Goal: Task Accomplishment & Management: Use online tool/utility

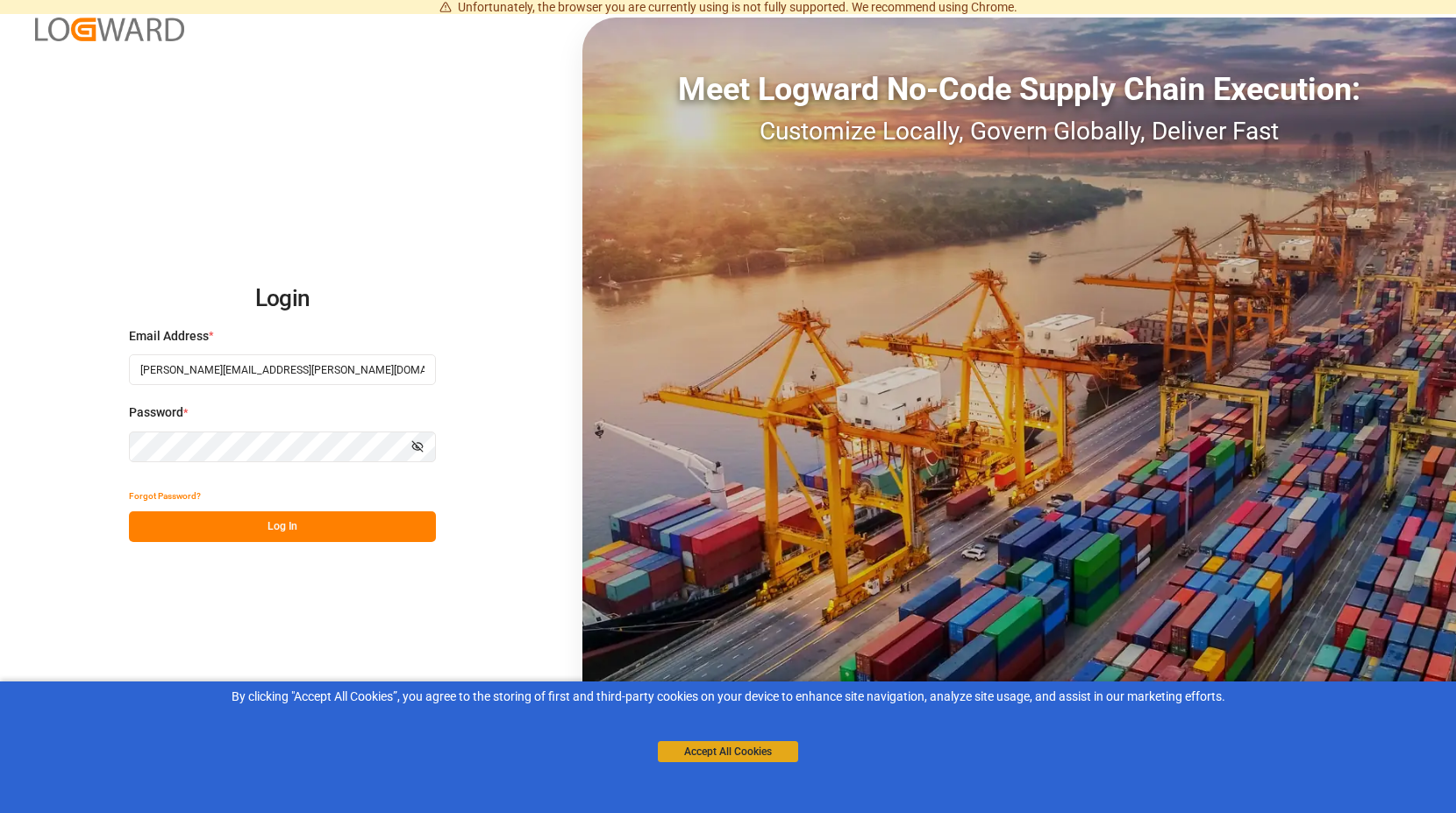
click at [743, 755] on button "Accept All Cookies" at bounding box center [728, 752] width 141 height 21
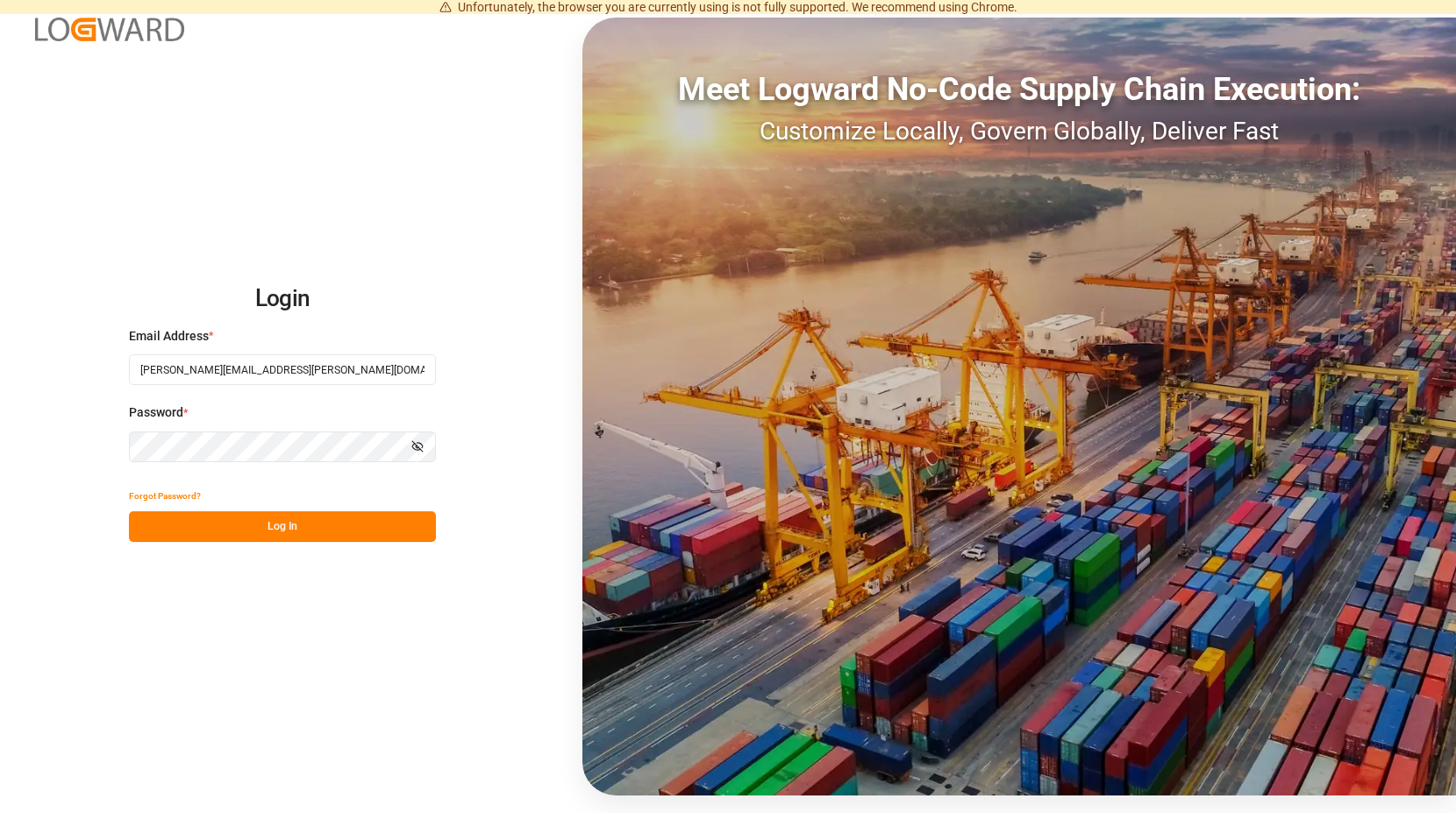
click at [279, 525] on button "Log In" at bounding box center [282, 527] width 307 height 31
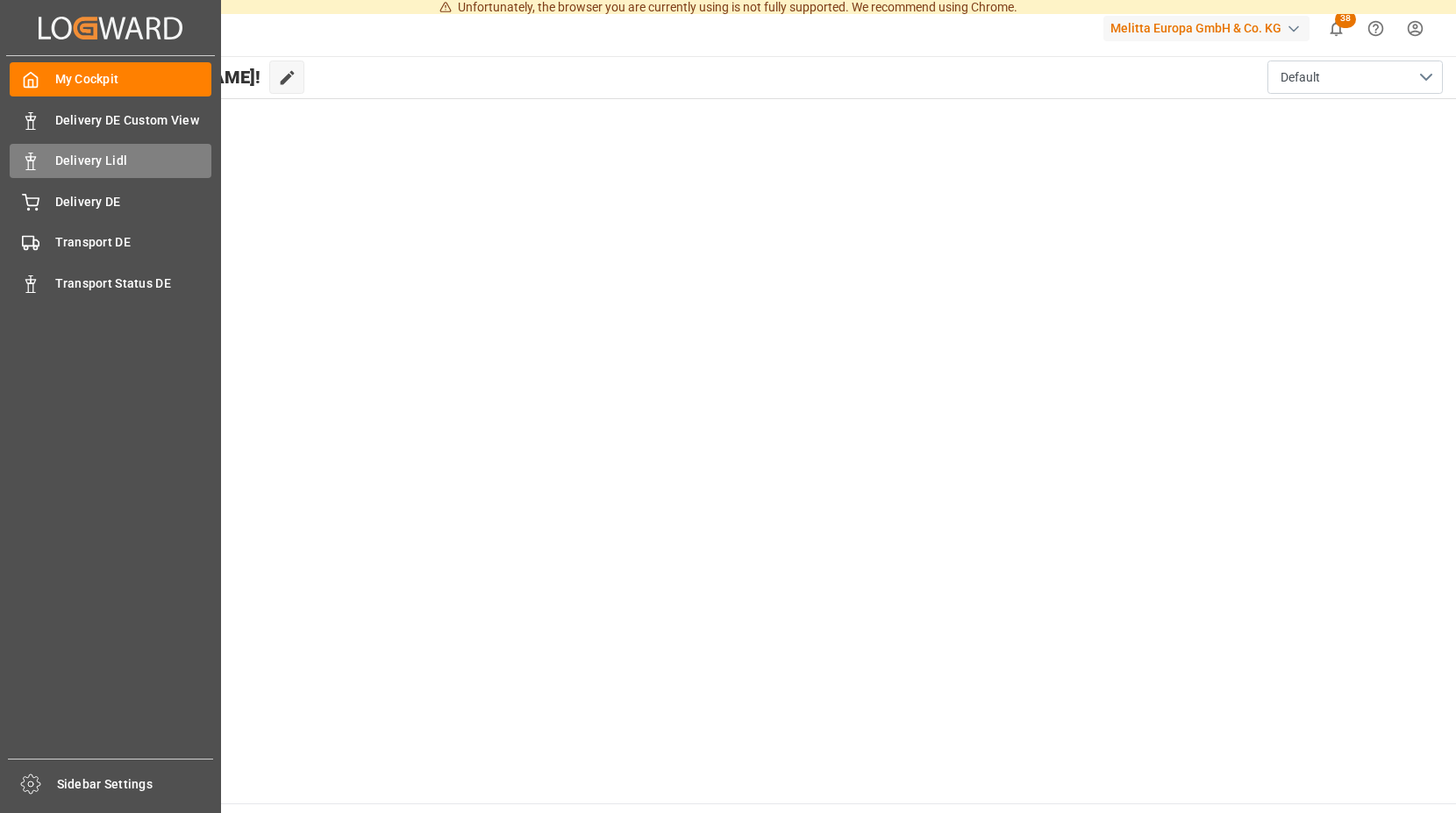
click at [149, 158] on span "Delivery Lidl" at bounding box center [133, 160] width 157 height 19
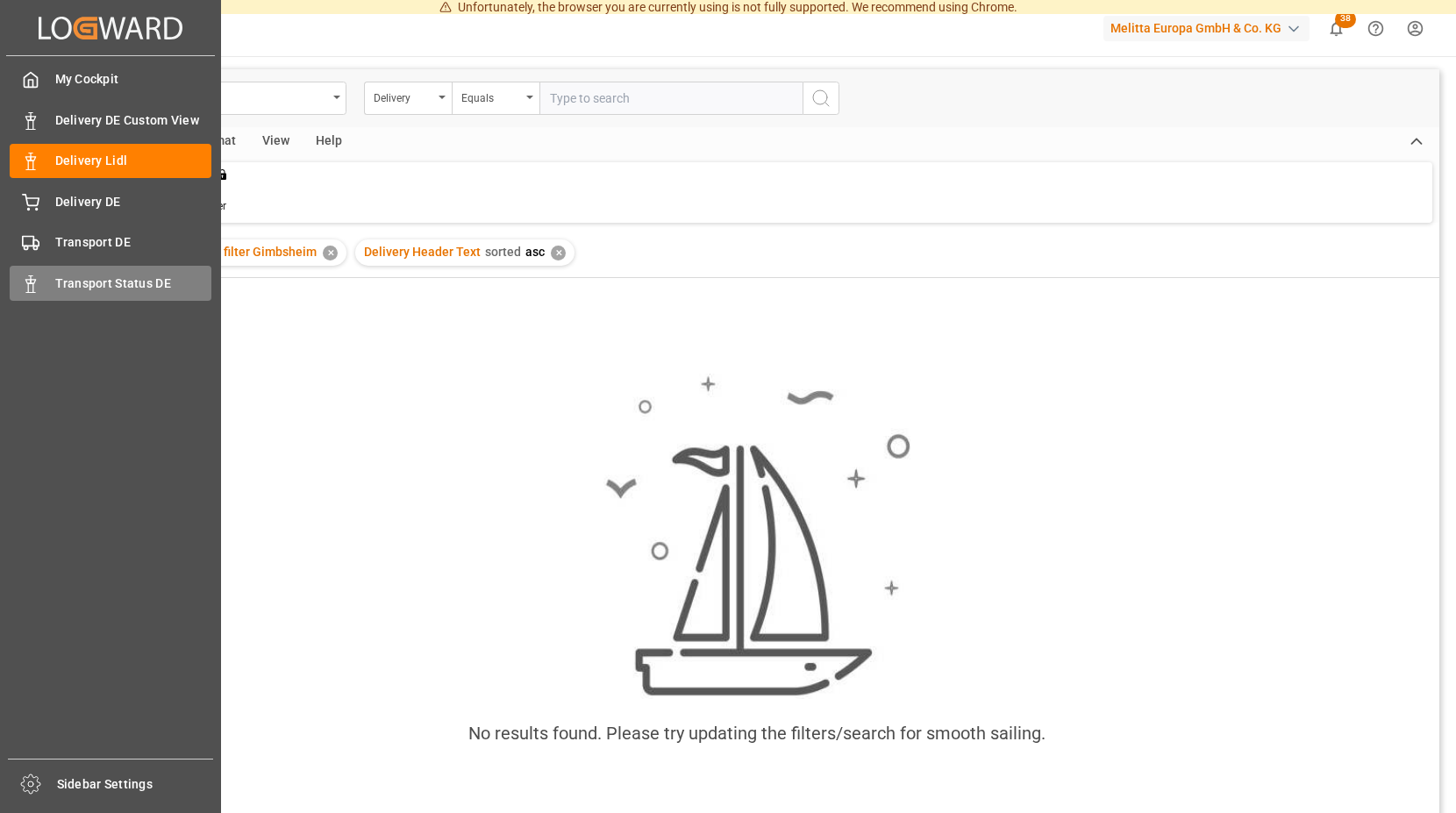
click at [43, 274] on div "Transport Status DE Transport Status DE" at bounding box center [111, 283] width 202 height 35
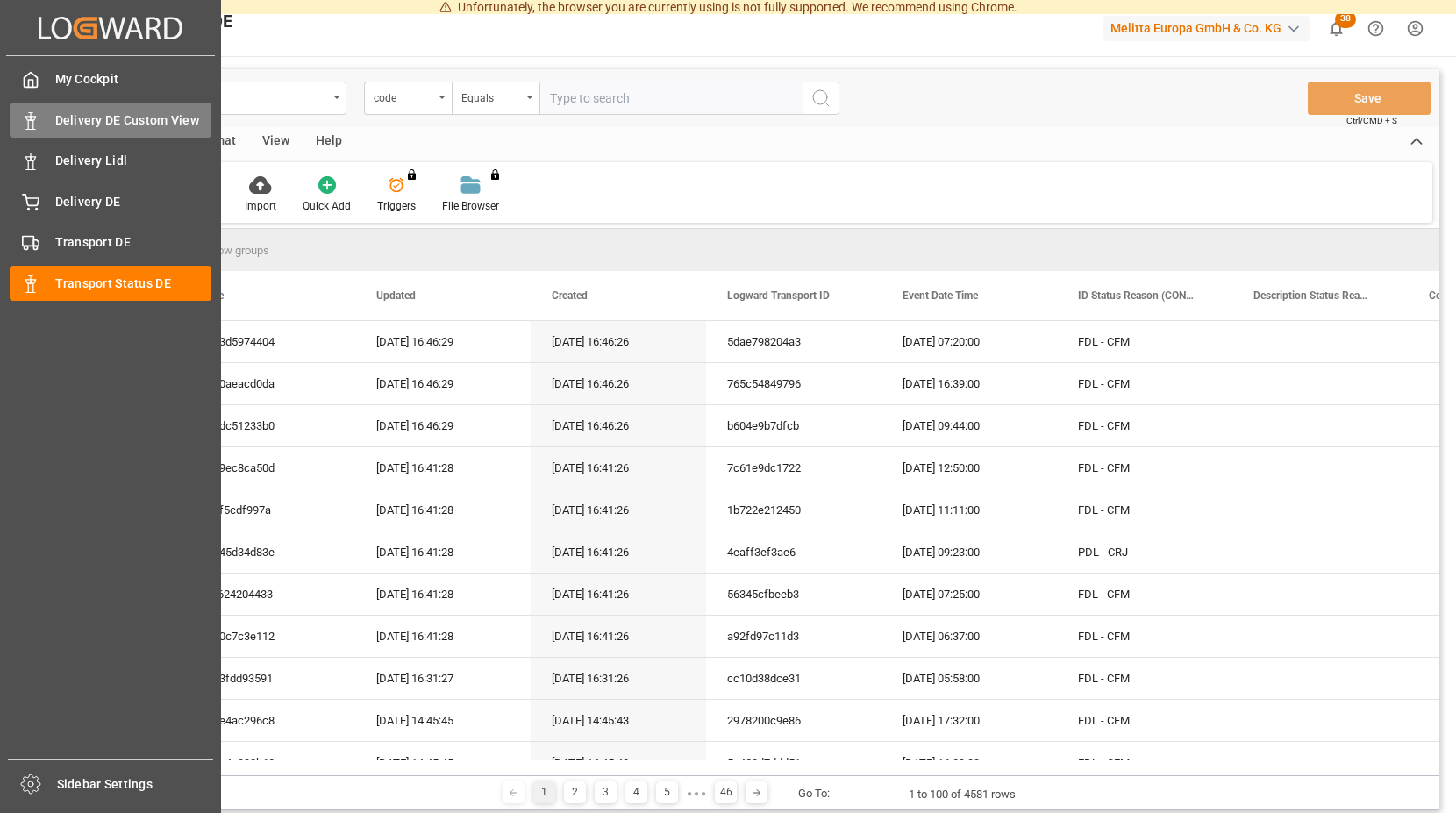
click at [143, 119] on span "Delivery DE Custom View" at bounding box center [133, 120] width 157 height 19
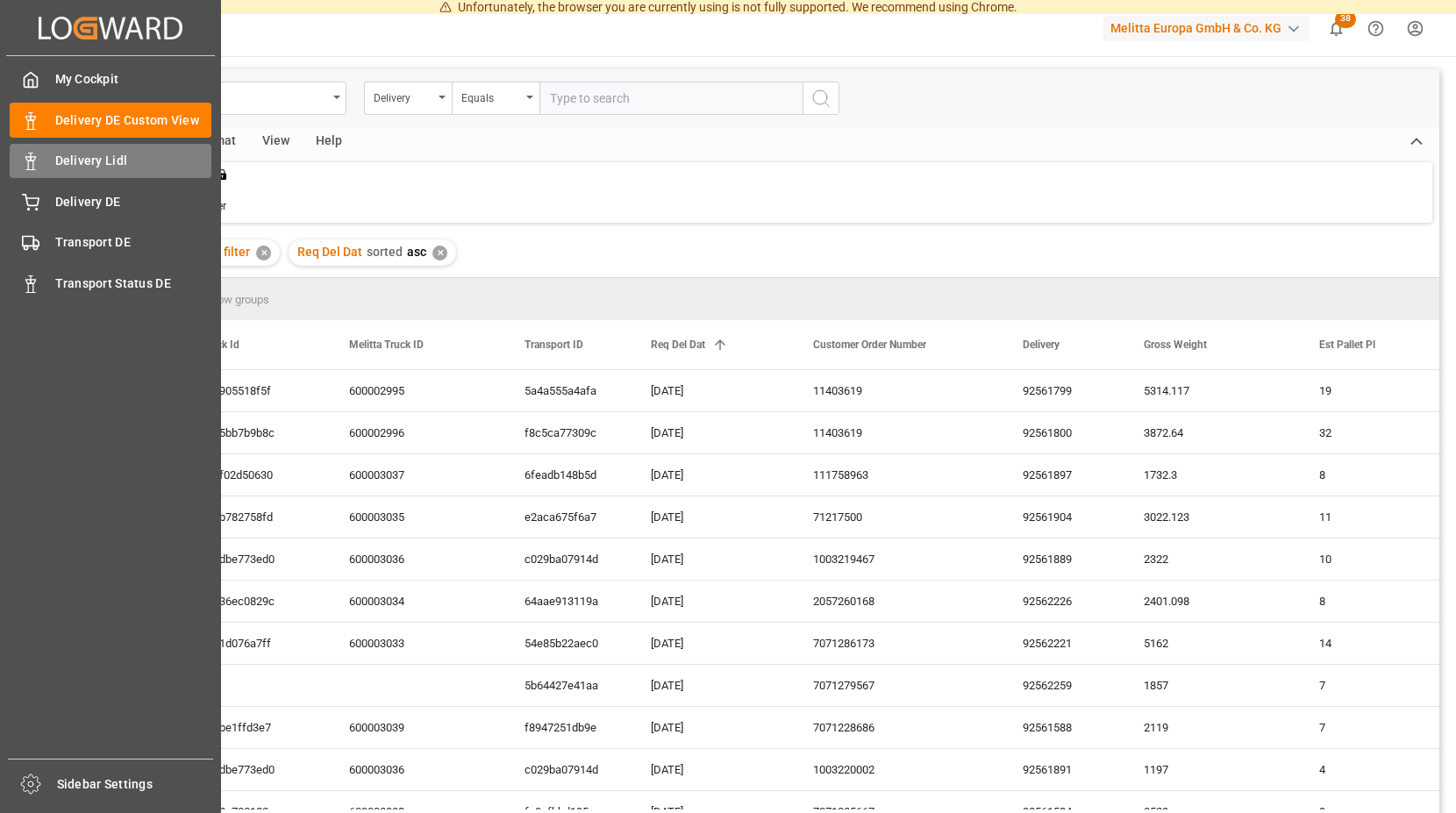
click at [119, 158] on span "Delivery Lidl" at bounding box center [133, 160] width 157 height 19
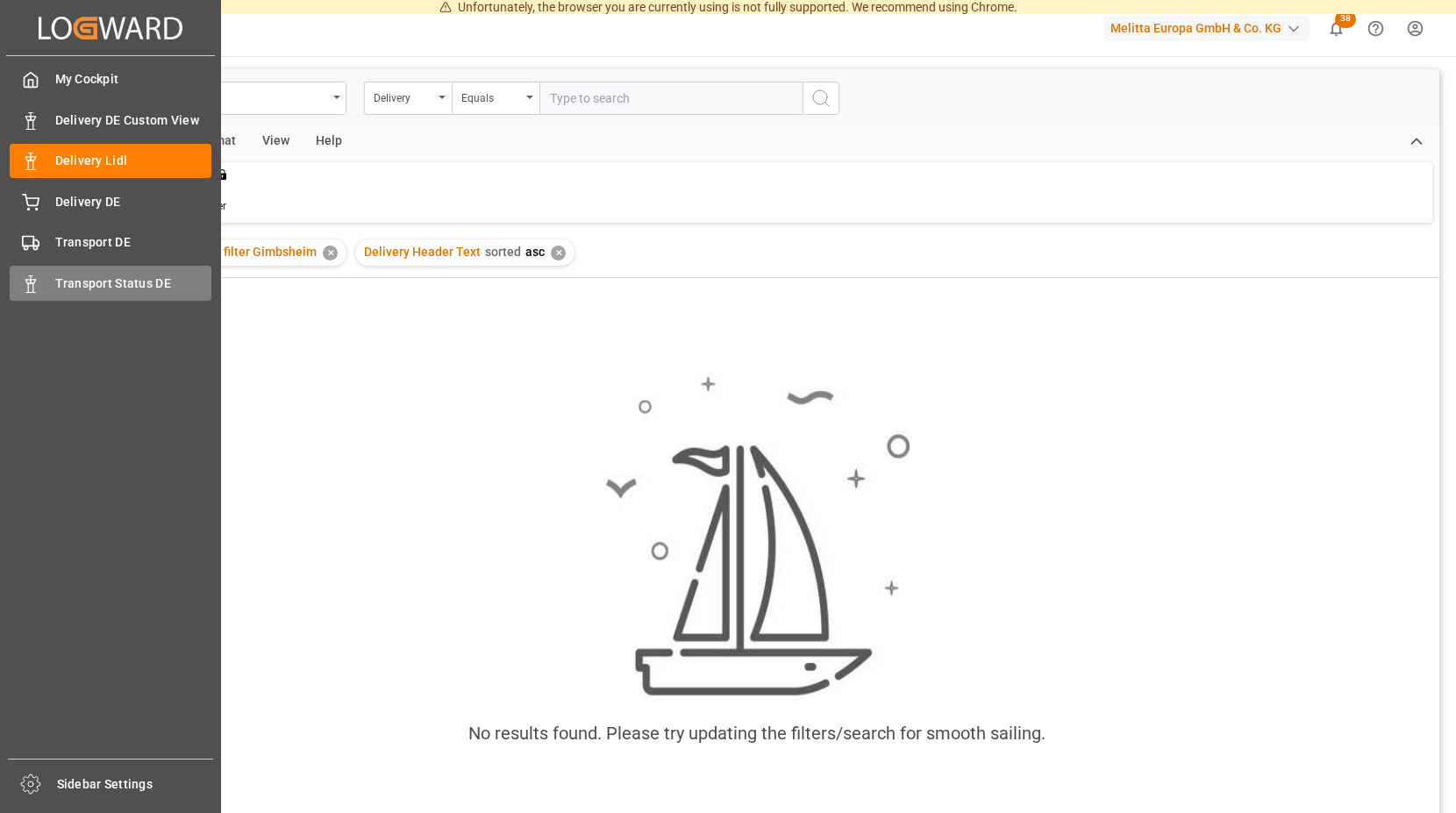
click at [80, 285] on span "Transport Status DE" at bounding box center [133, 283] width 157 height 19
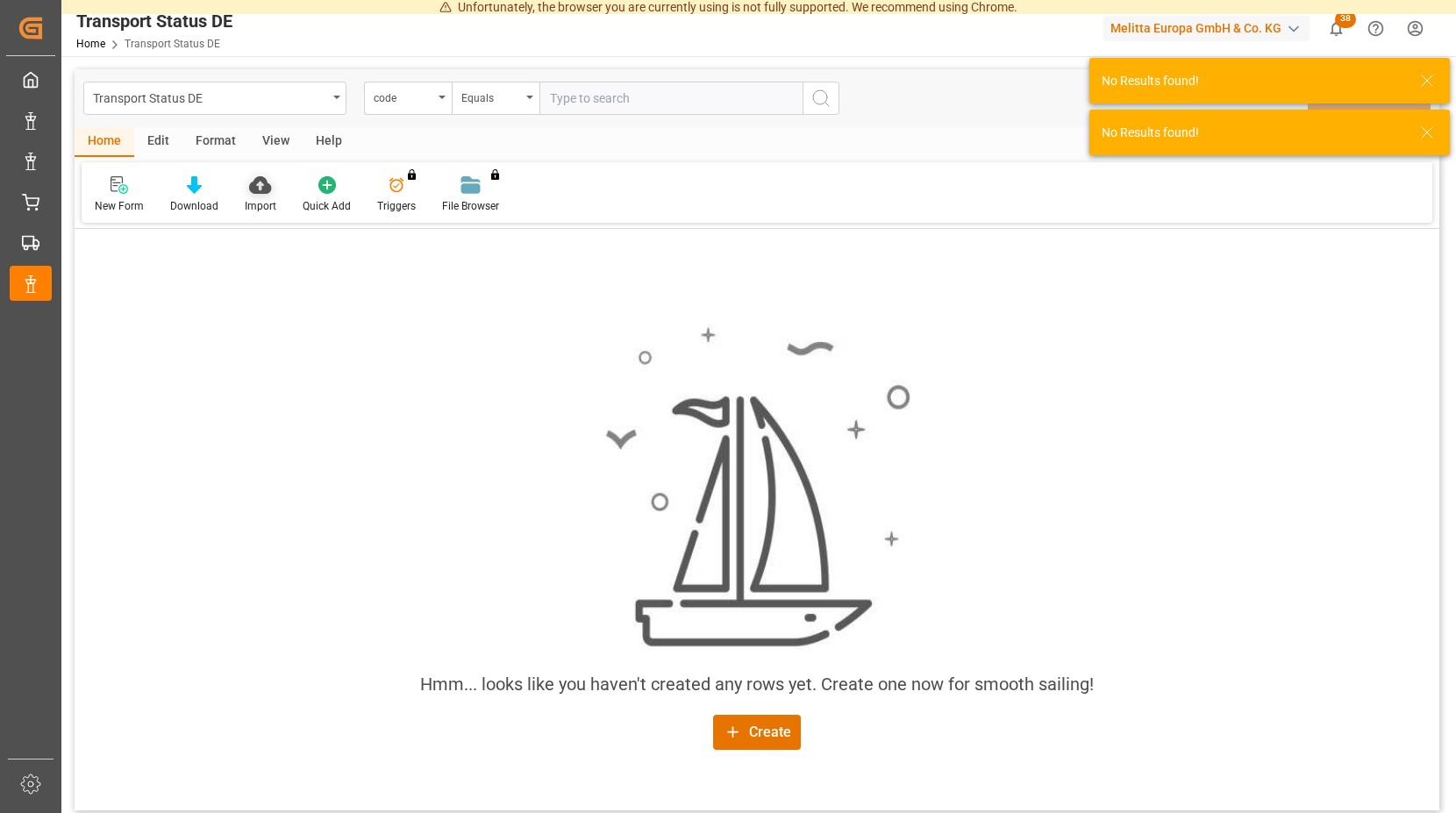
click at [263, 182] on icon at bounding box center [259, 185] width 22 height 18
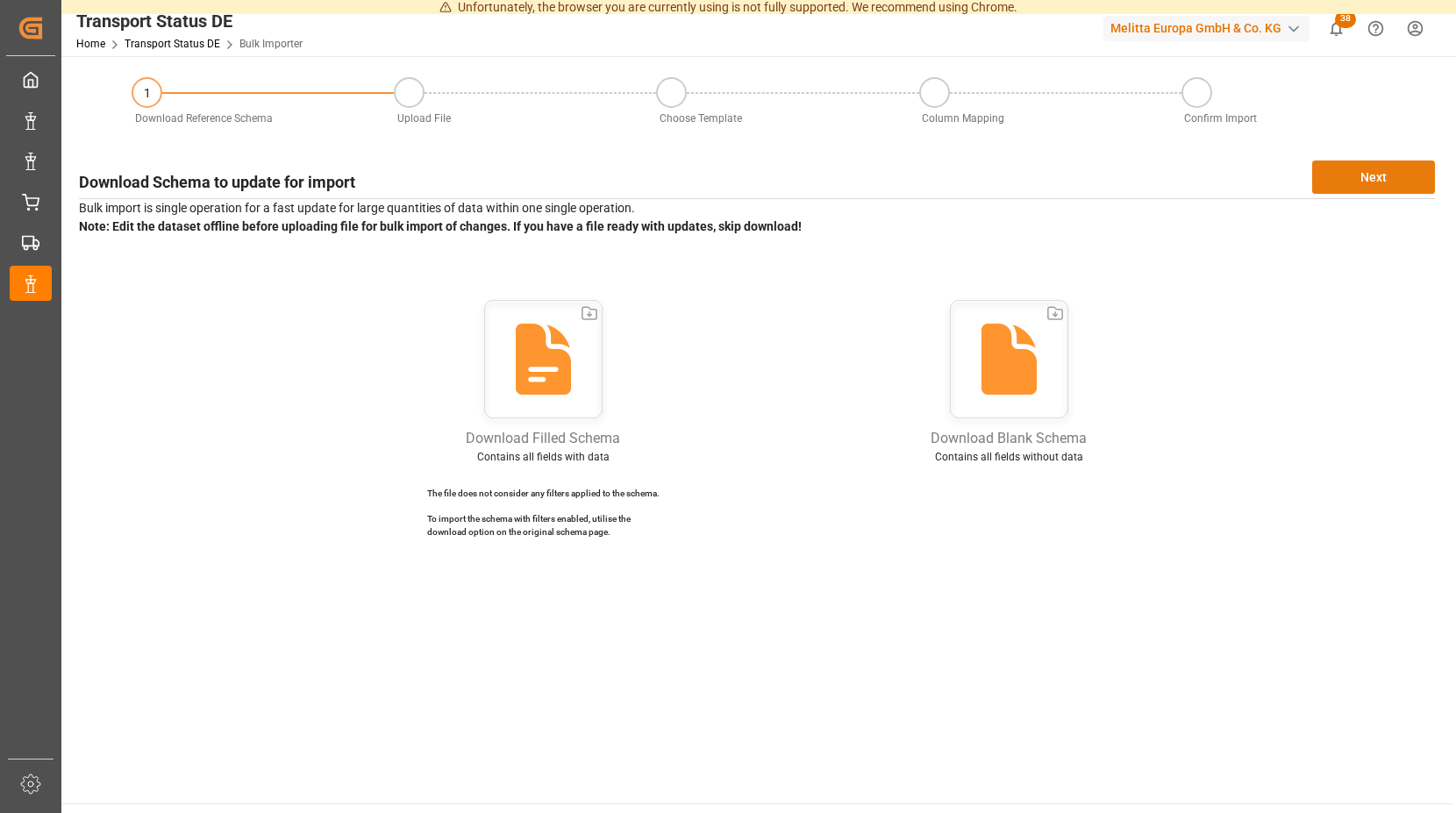
click at [1359, 177] on button "Next" at bounding box center [1373, 177] width 123 height 34
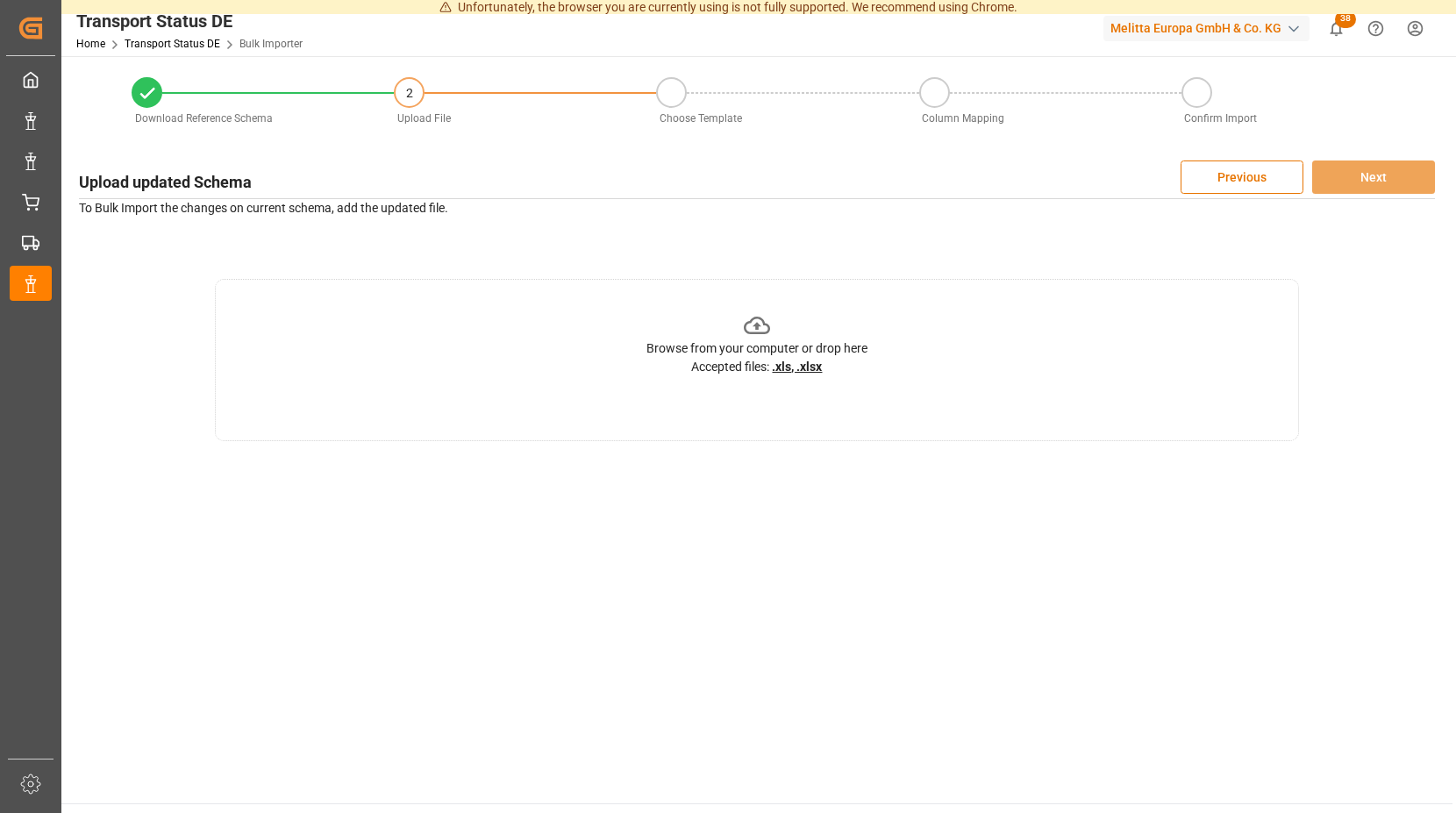
click at [763, 320] on icon at bounding box center [757, 326] width 27 height 18
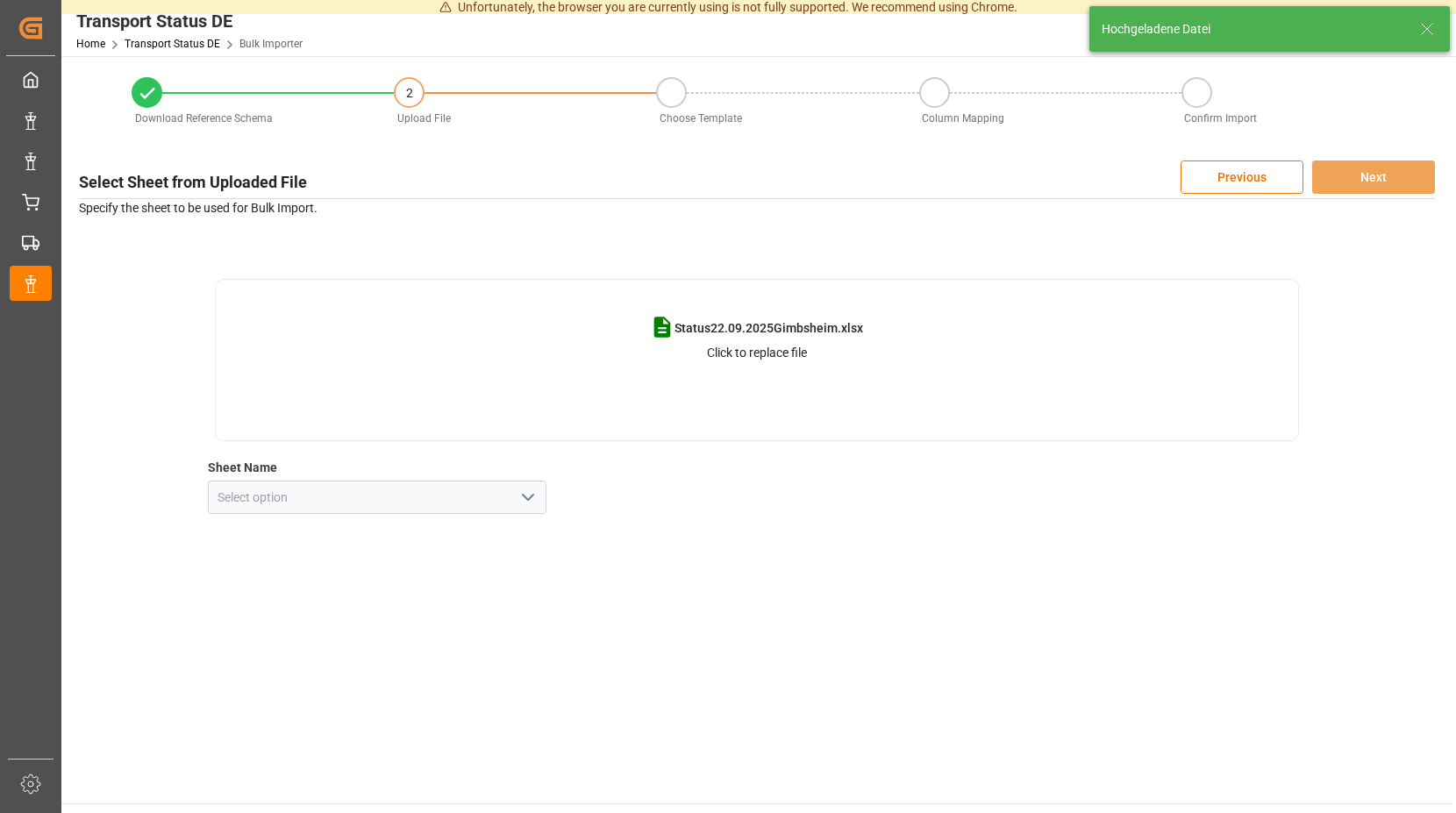
click at [527, 502] on icon "open menu" at bounding box center [528, 498] width 21 height 21
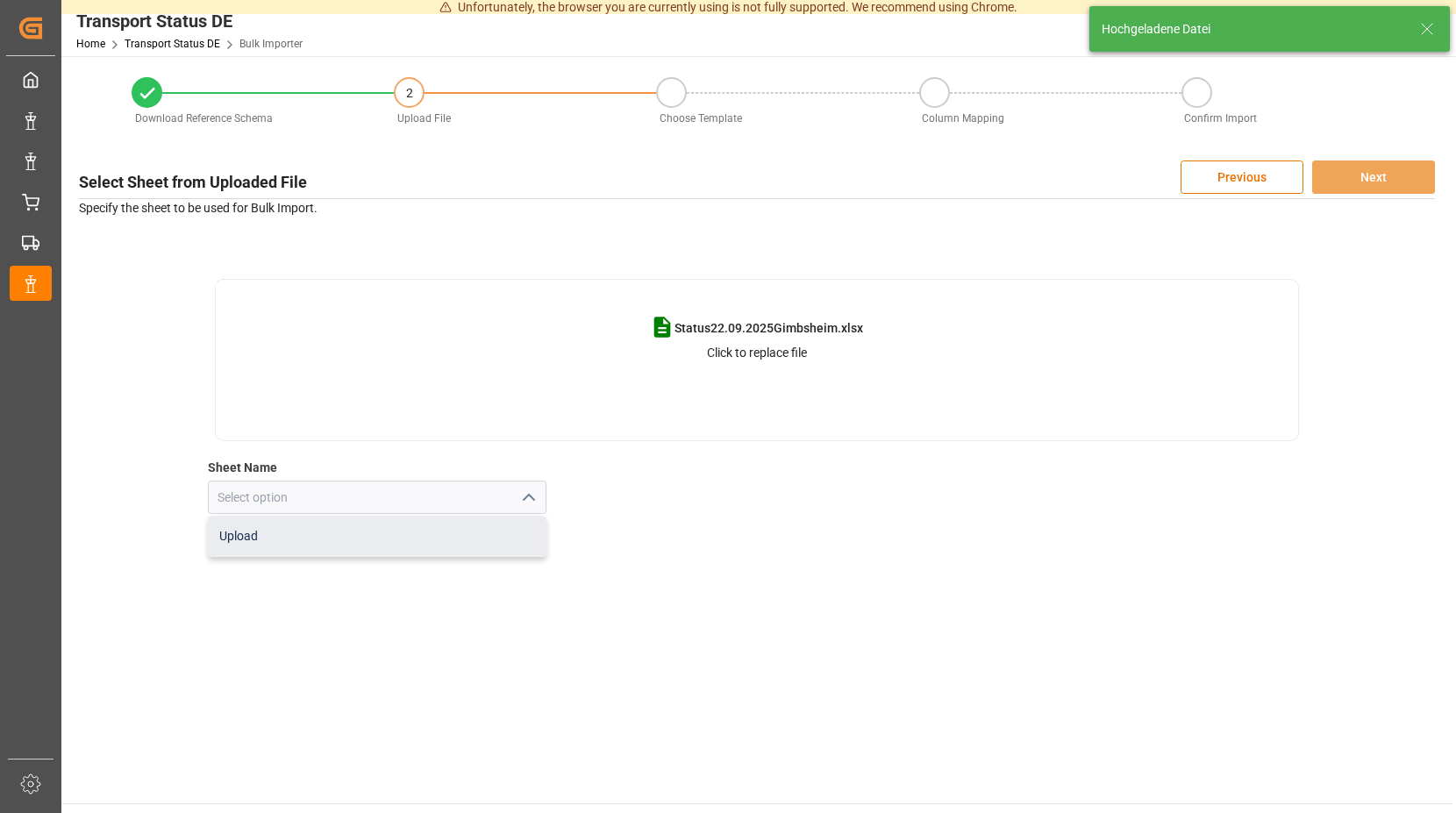
click at [347, 538] on div "Upload" at bounding box center [377, 537] width 337 height 40
type input "Upload"
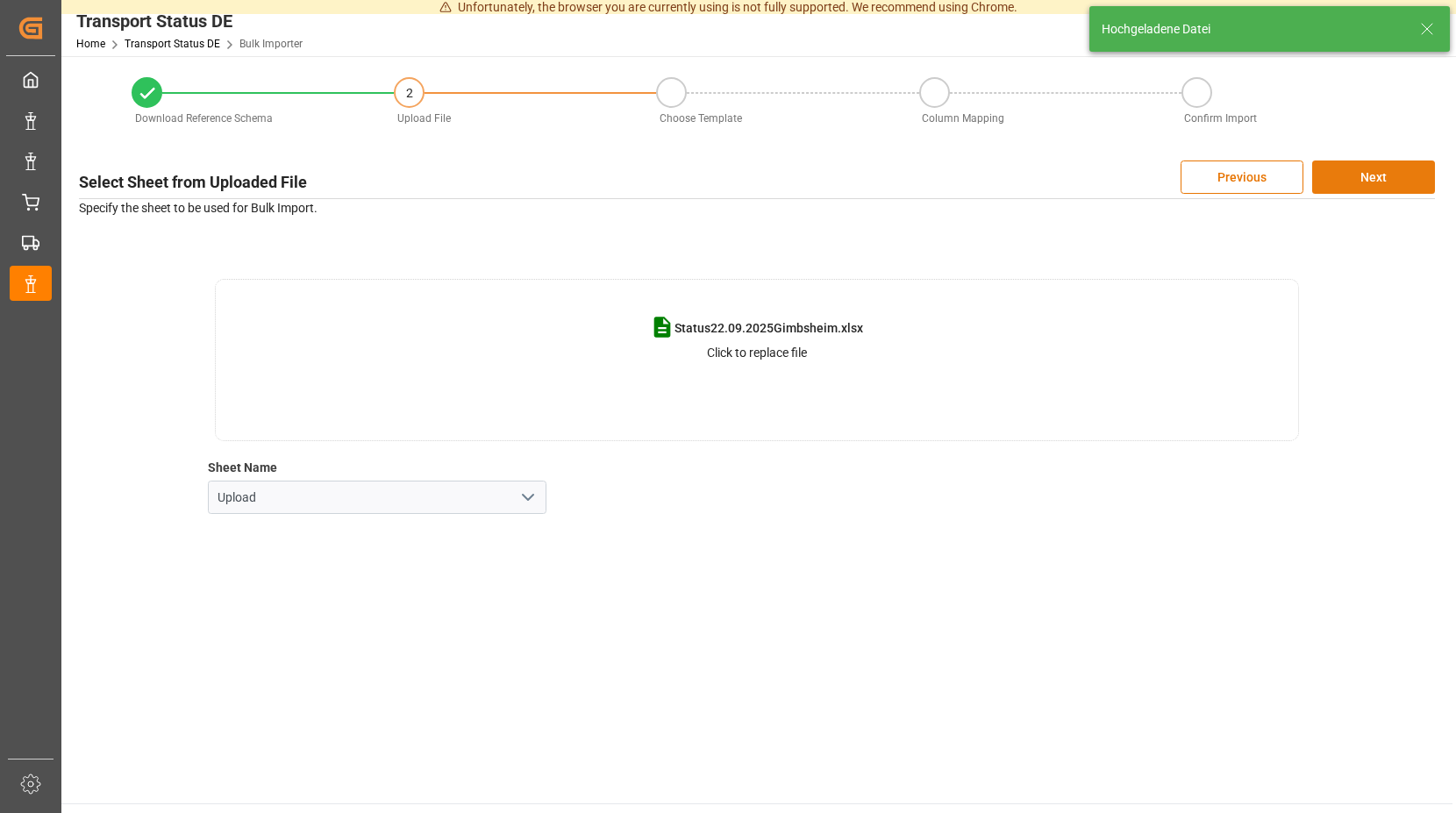
click at [1383, 183] on button "Next" at bounding box center [1373, 177] width 123 height 34
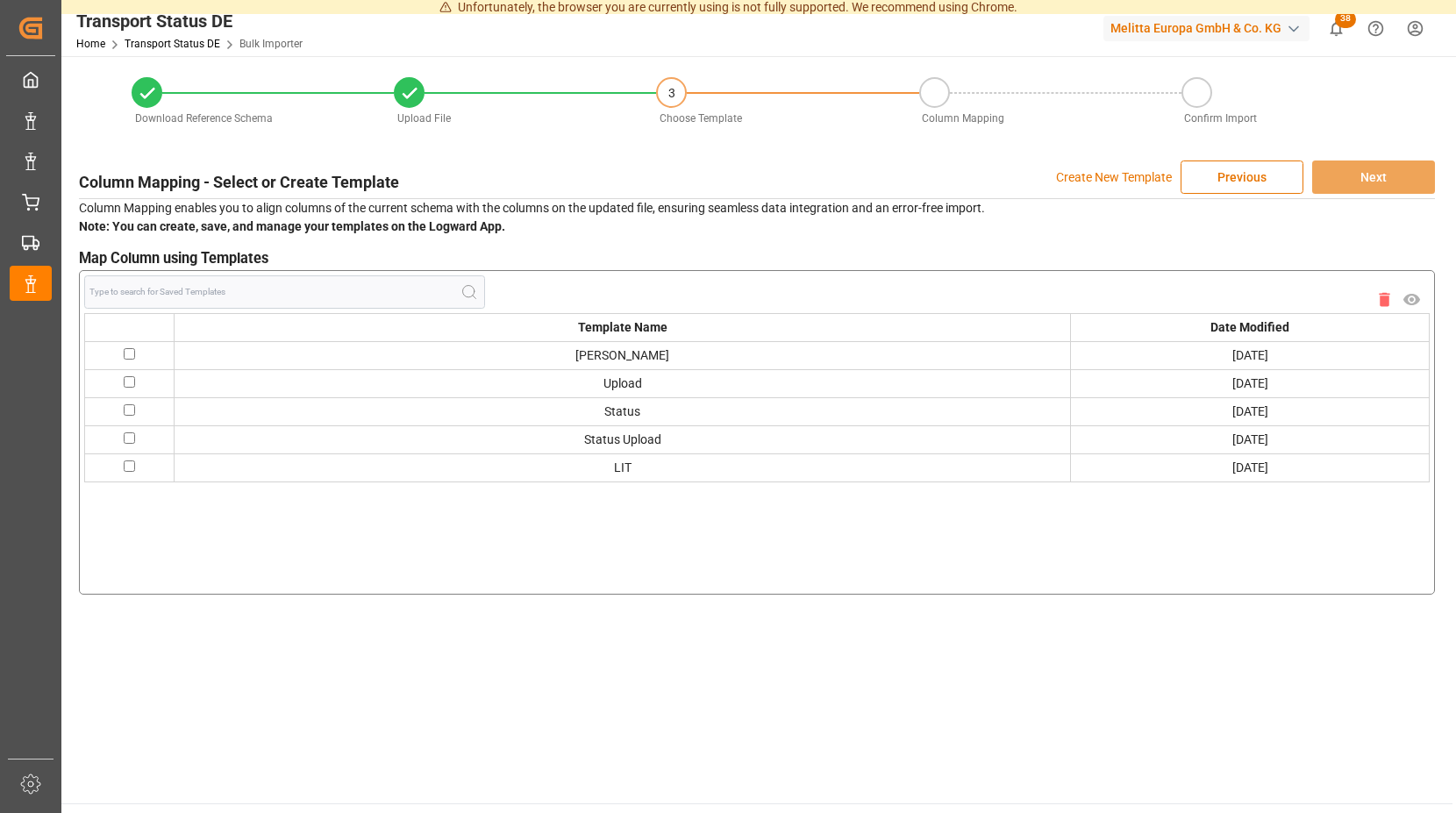
click at [130, 353] on input "checkbox" at bounding box center [129, 353] width 12 height 12
checkbox input "true"
click at [1360, 179] on button "Next" at bounding box center [1373, 177] width 123 height 34
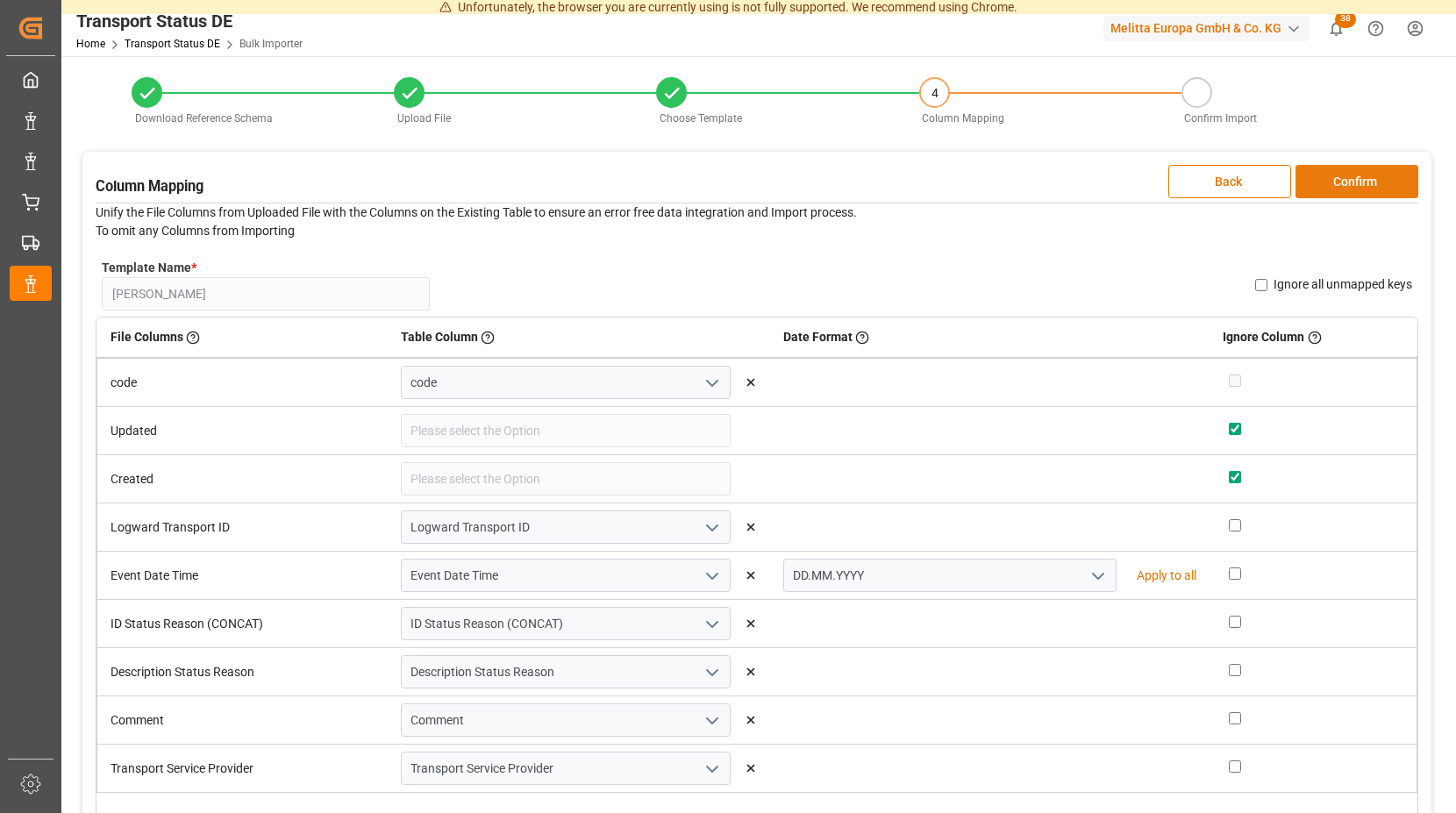
click at [1329, 173] on button "Confirm" at bounding box center [1356, 182] width 123 height 34
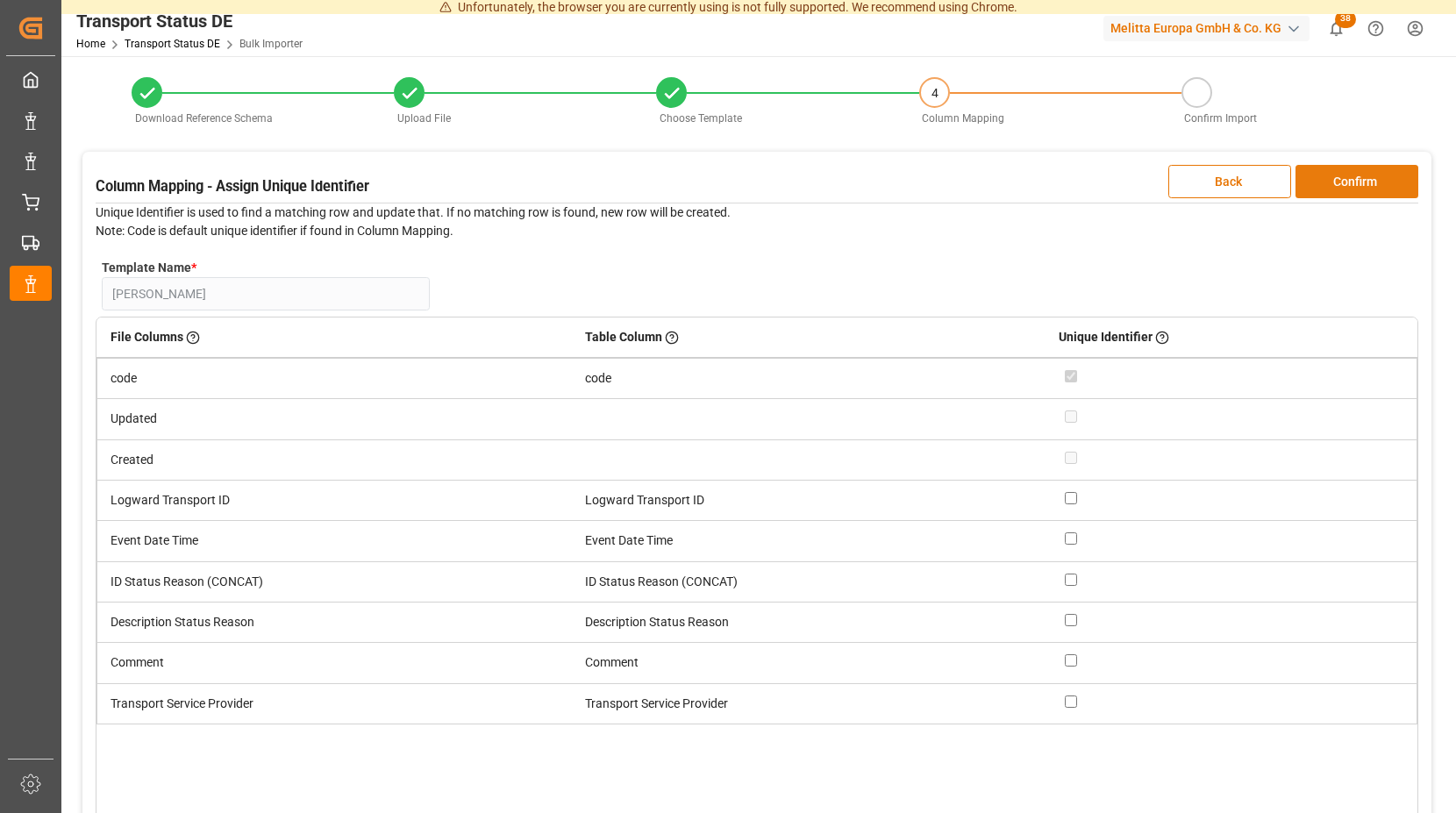
click at [1329, 173] on button "Confirm" at bounding box center [1356, 182] width 123 height 34
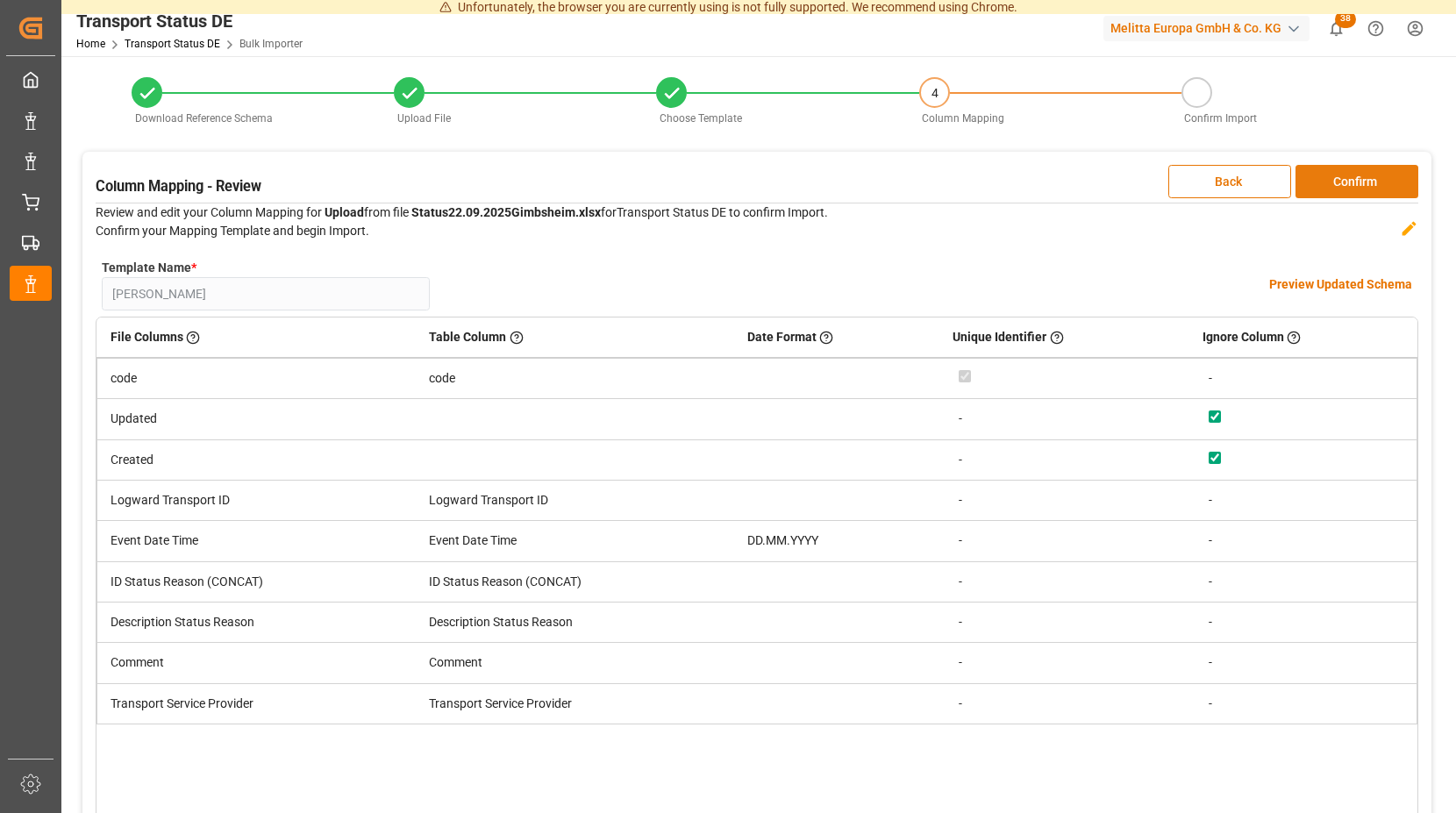
click at [1337, 177] on button "Confirm" at bounding box center [1356, 182] width 123 height 34
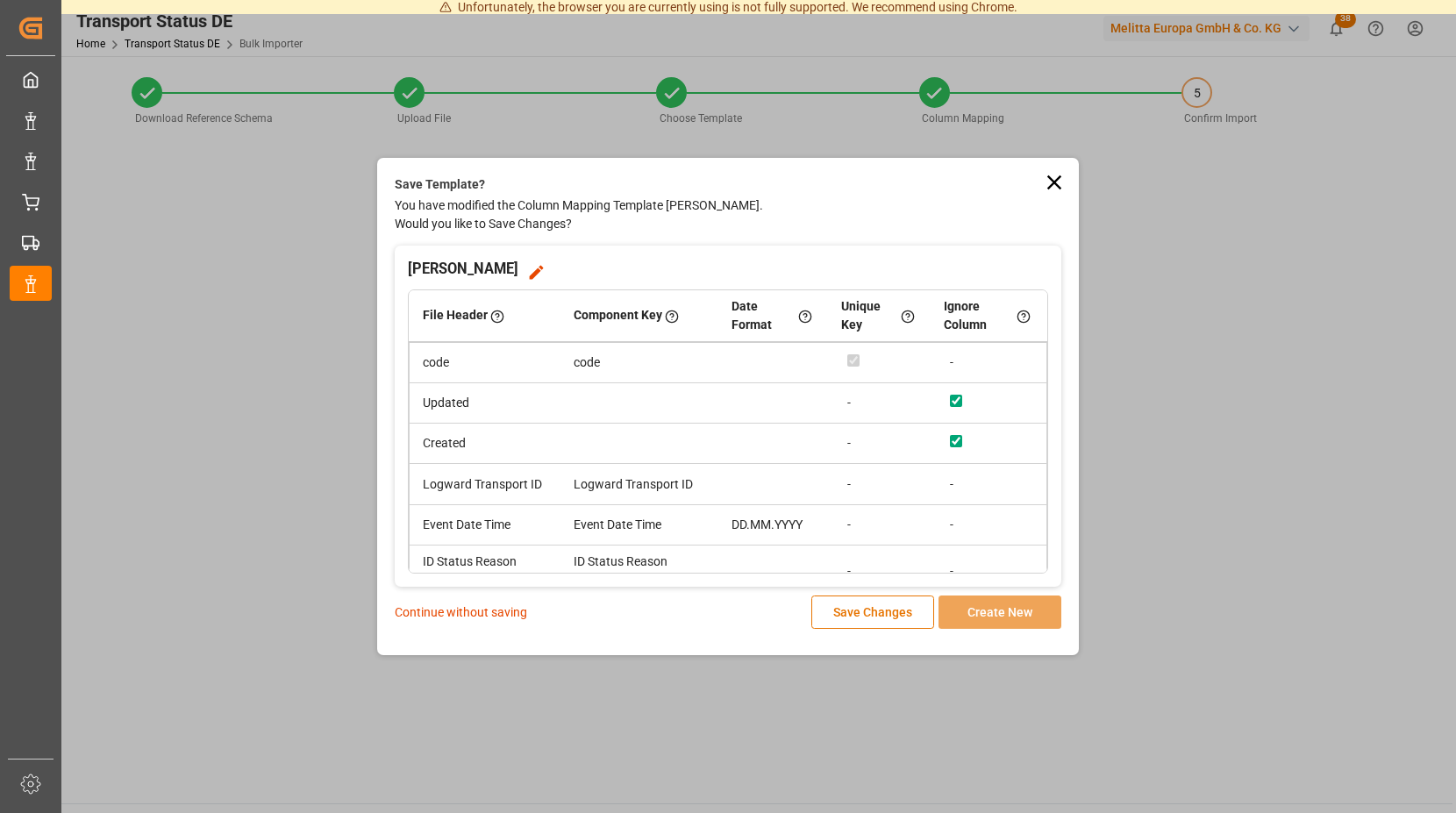
click at [498, 612] on p "Continue without saving" at bounding box center [461, 613] width 133 height 19
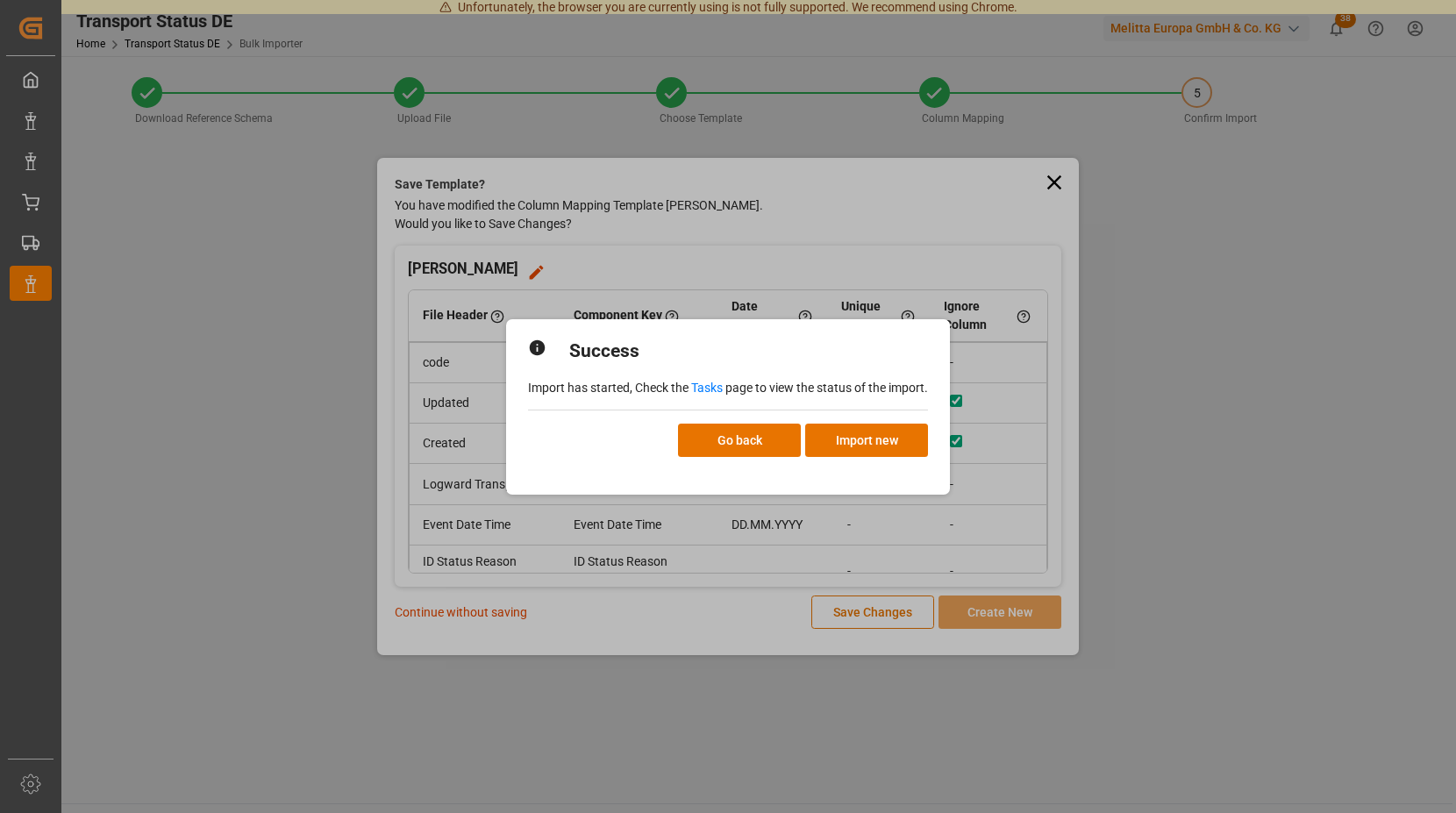
click at [706, 390] on link "Tasks" at bounding box center [707, 388] width 32 height 14
